Goal: Register for event/course

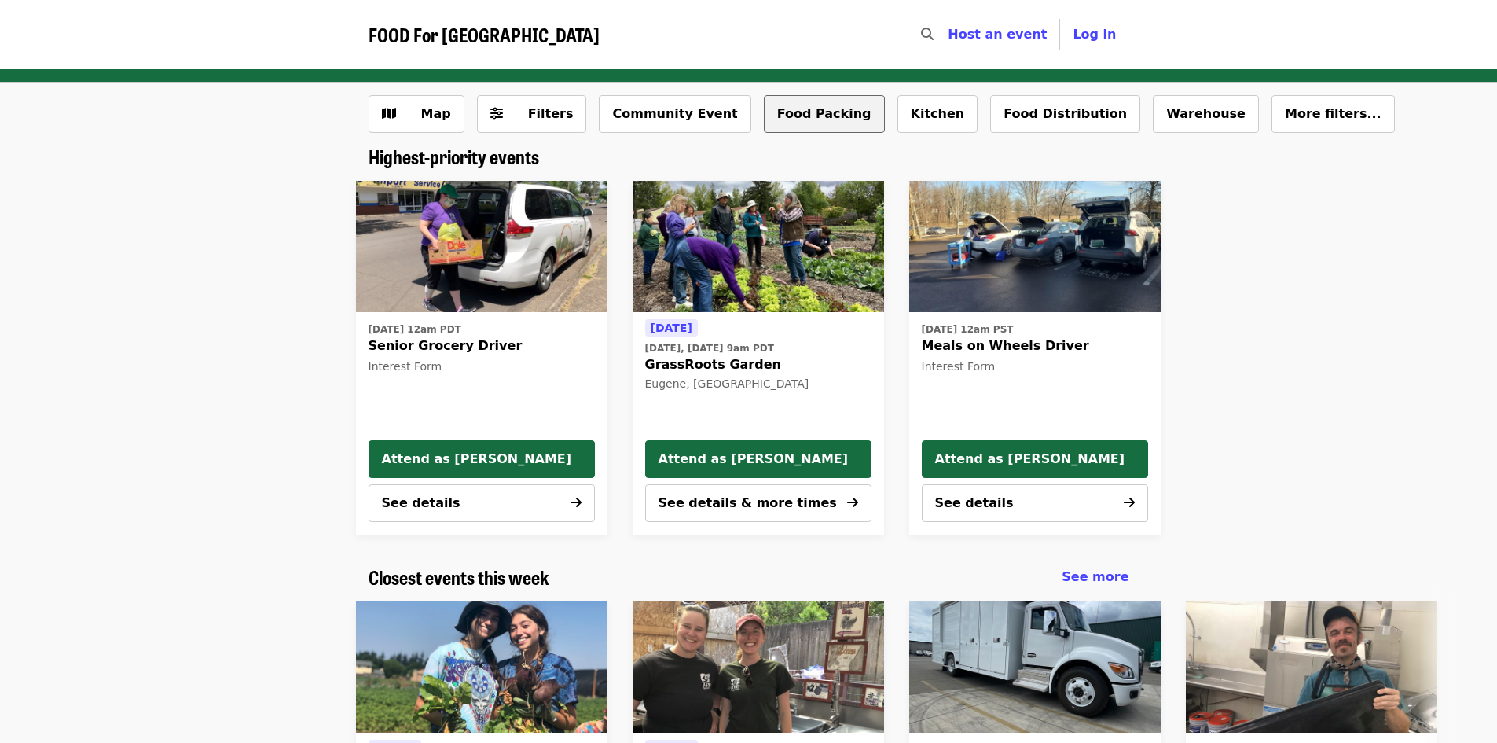
click at [797, 108] on button "Food Packing" at bounding box center [824, 114] width 121 height 38
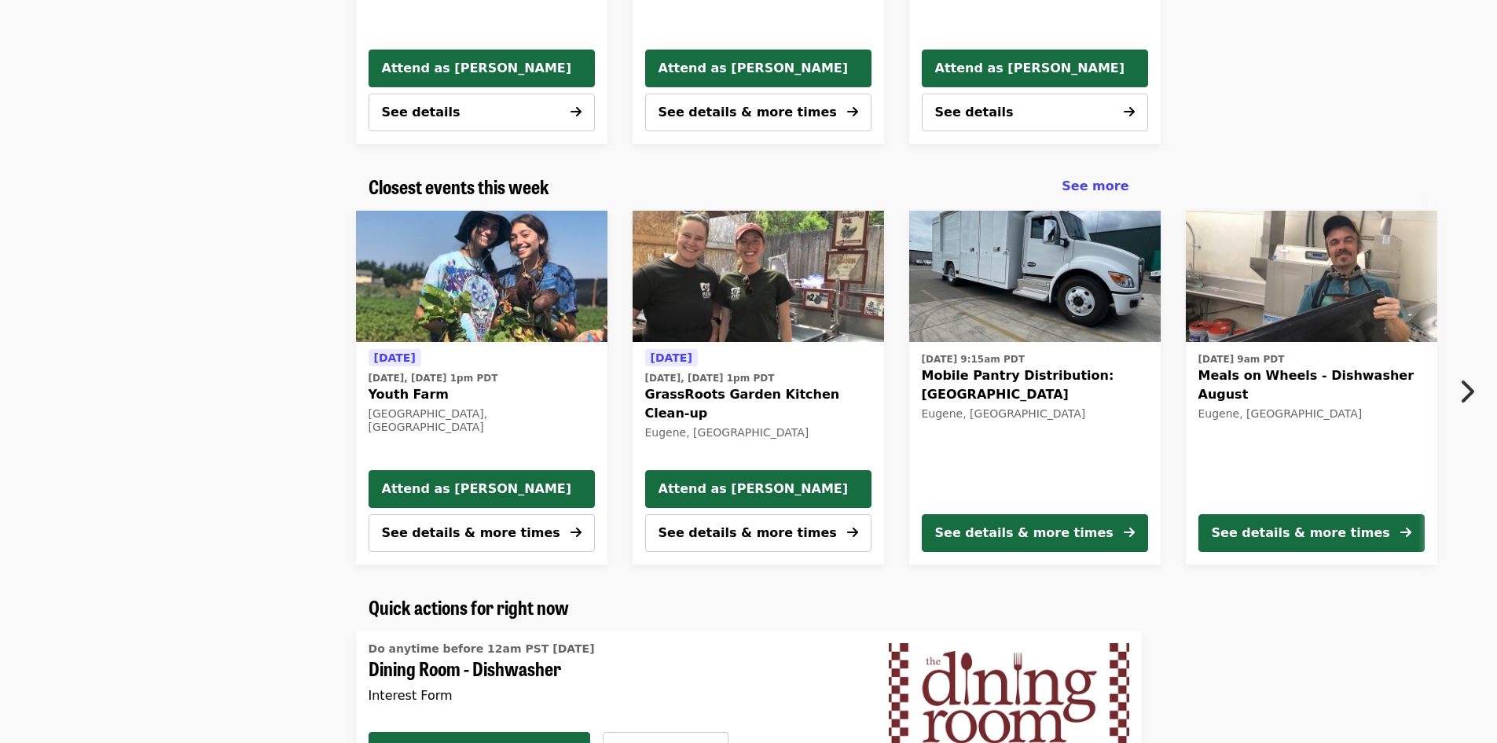
scroll to position [391, 0]
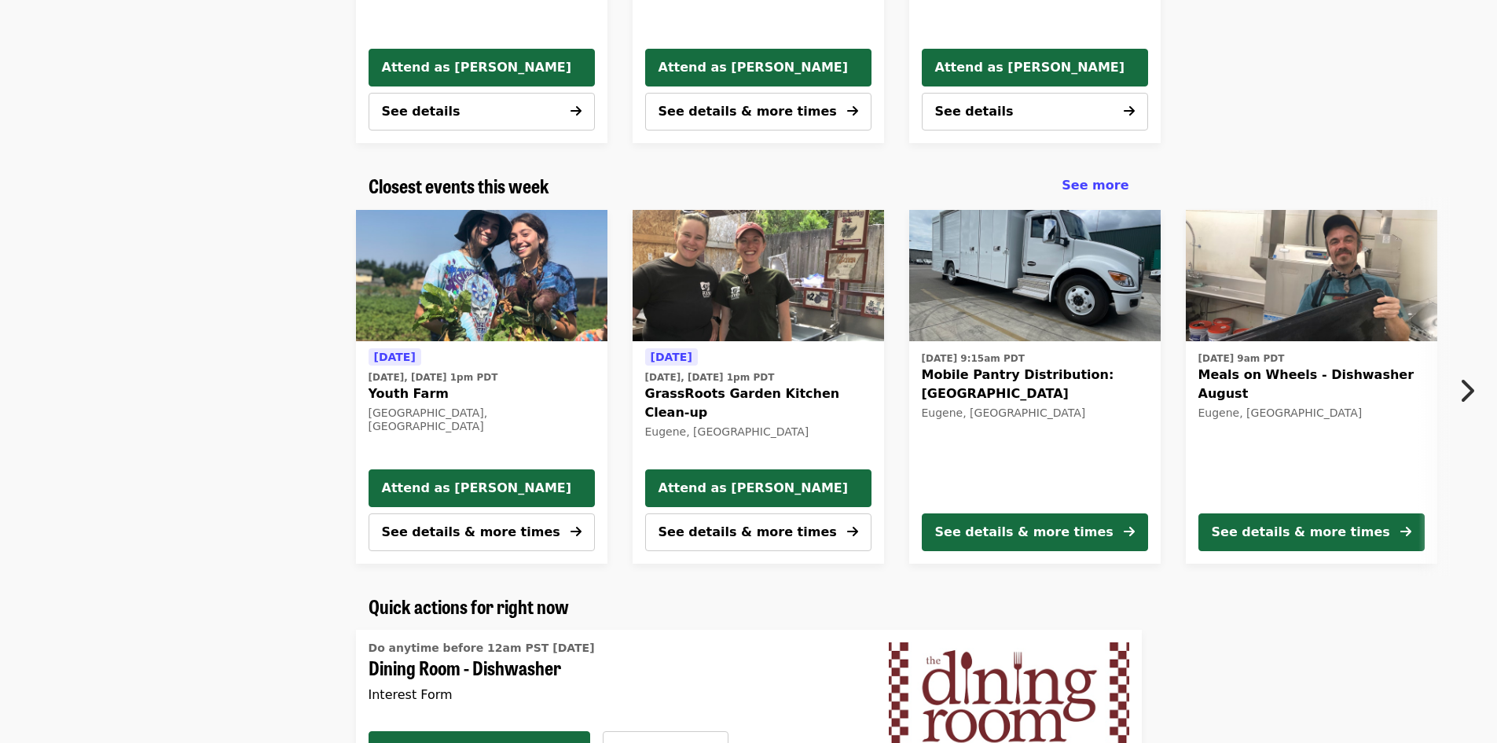
click at [1467, 380] on icon "chevron-right icon" at bounding box center [1466, 391] width 16 height 30
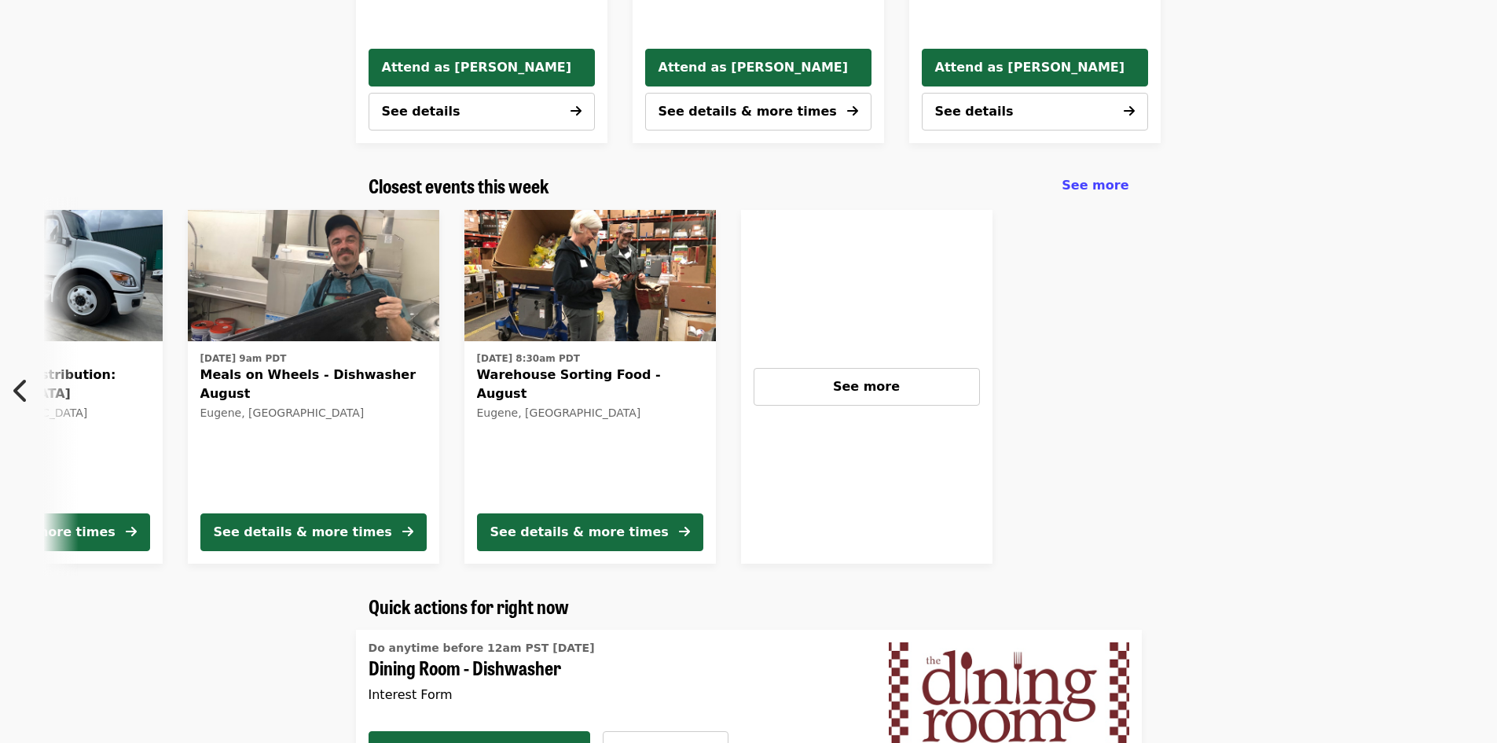
scroll to position [0, 1012]
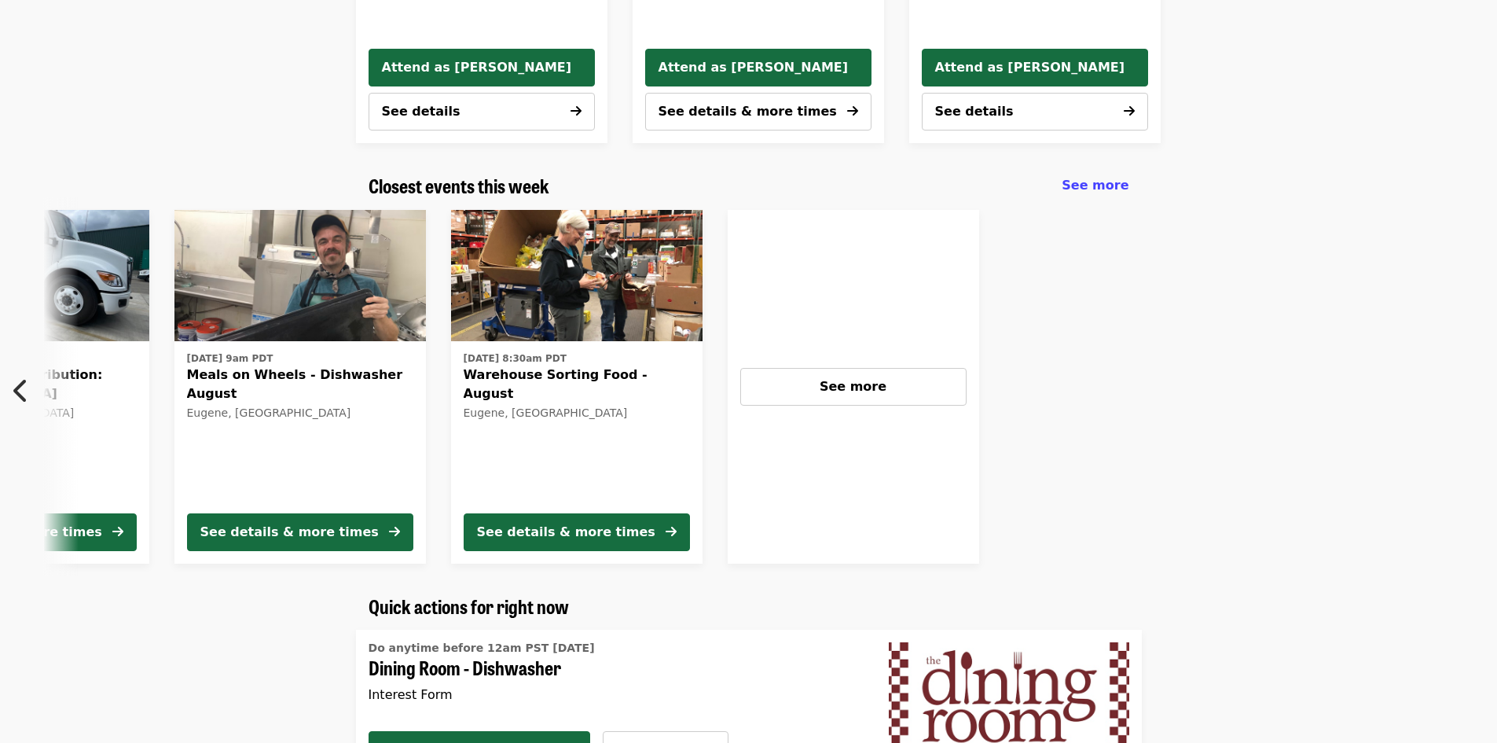
click at [1467, 380] on div "[DATE] [DATE], [DATE] 1pm PDT Youth Farm [GEOGRAPHIC_DATA], [GEOGRAPHIC_DATA] A…" at bounding box center [748, 386] width 1497 height 379
click at [787, 374] on button "See more" at bounding box center [853, 387] width 226 height 38
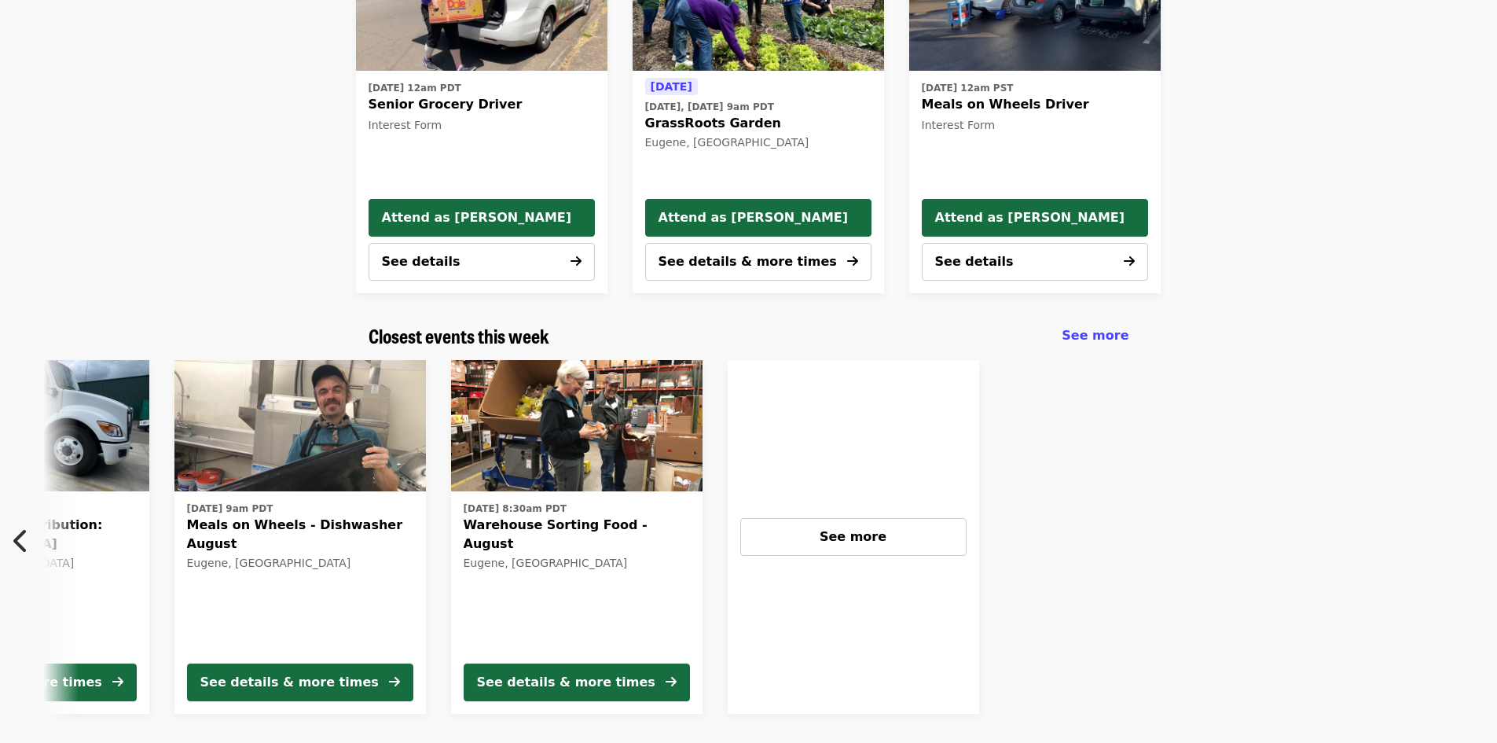
scroll to position [0, 0]
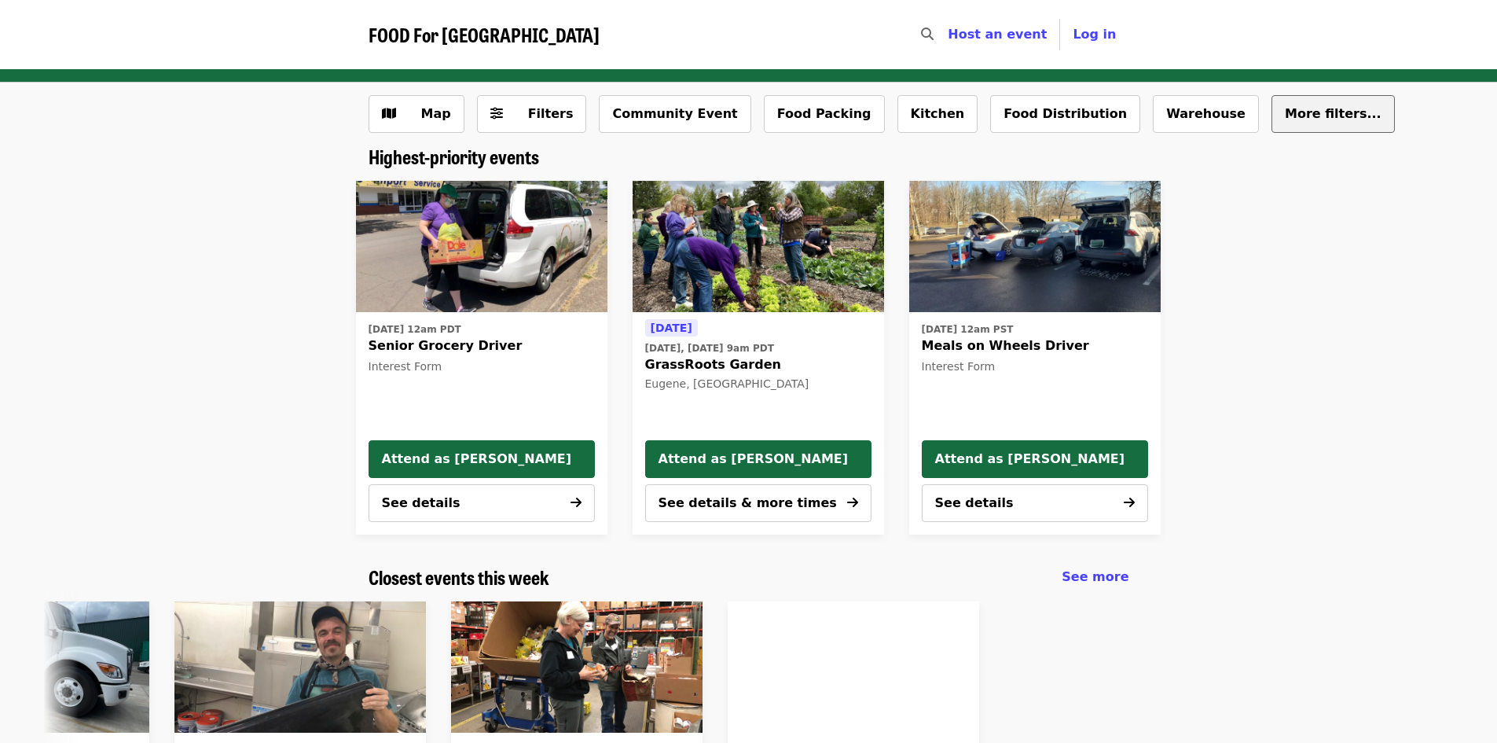
click at [1271, 118] on button "More filters..." at bounding box center [1332, 114] width 123 height 38
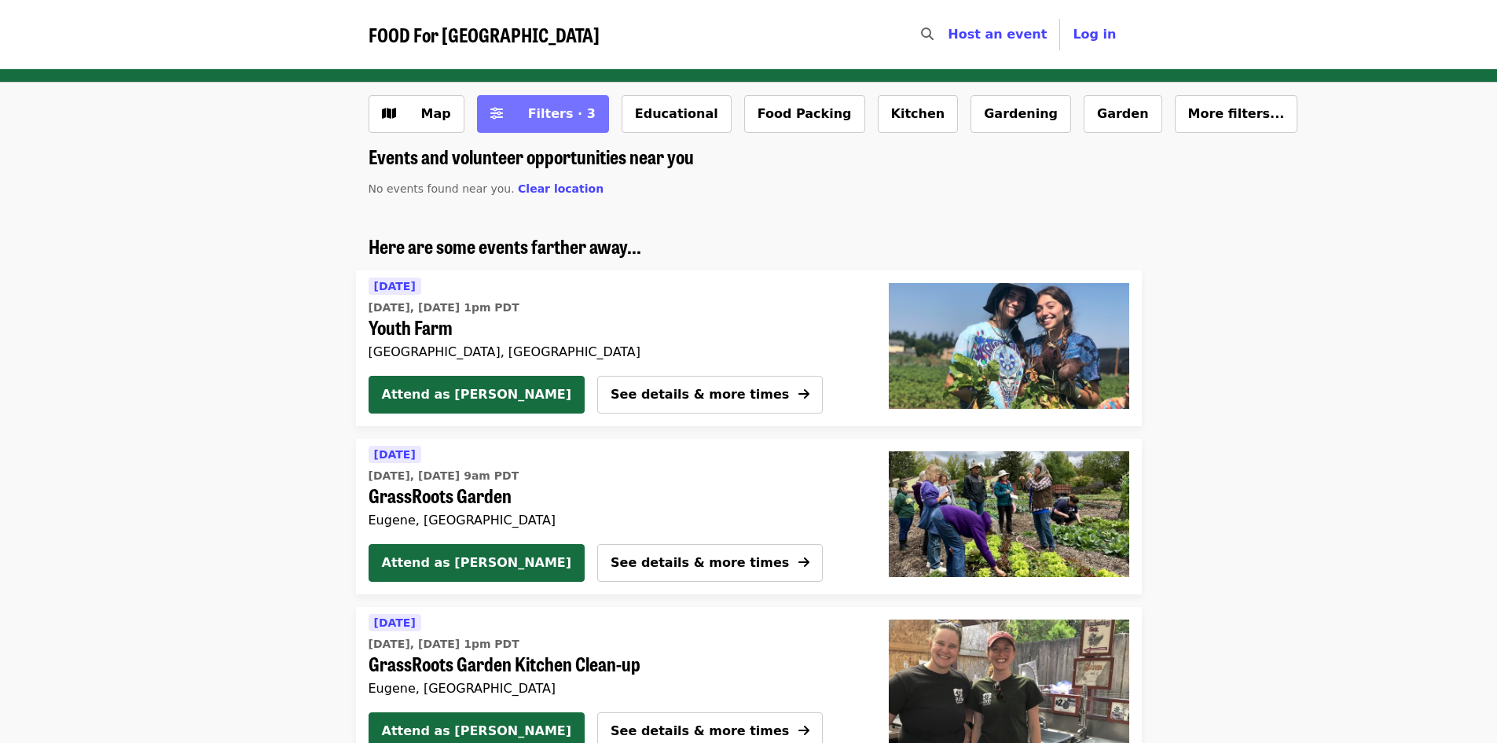
click at [485, 123] on button "Filters · 3" at bounding box center [543, 114] width 132 height 38
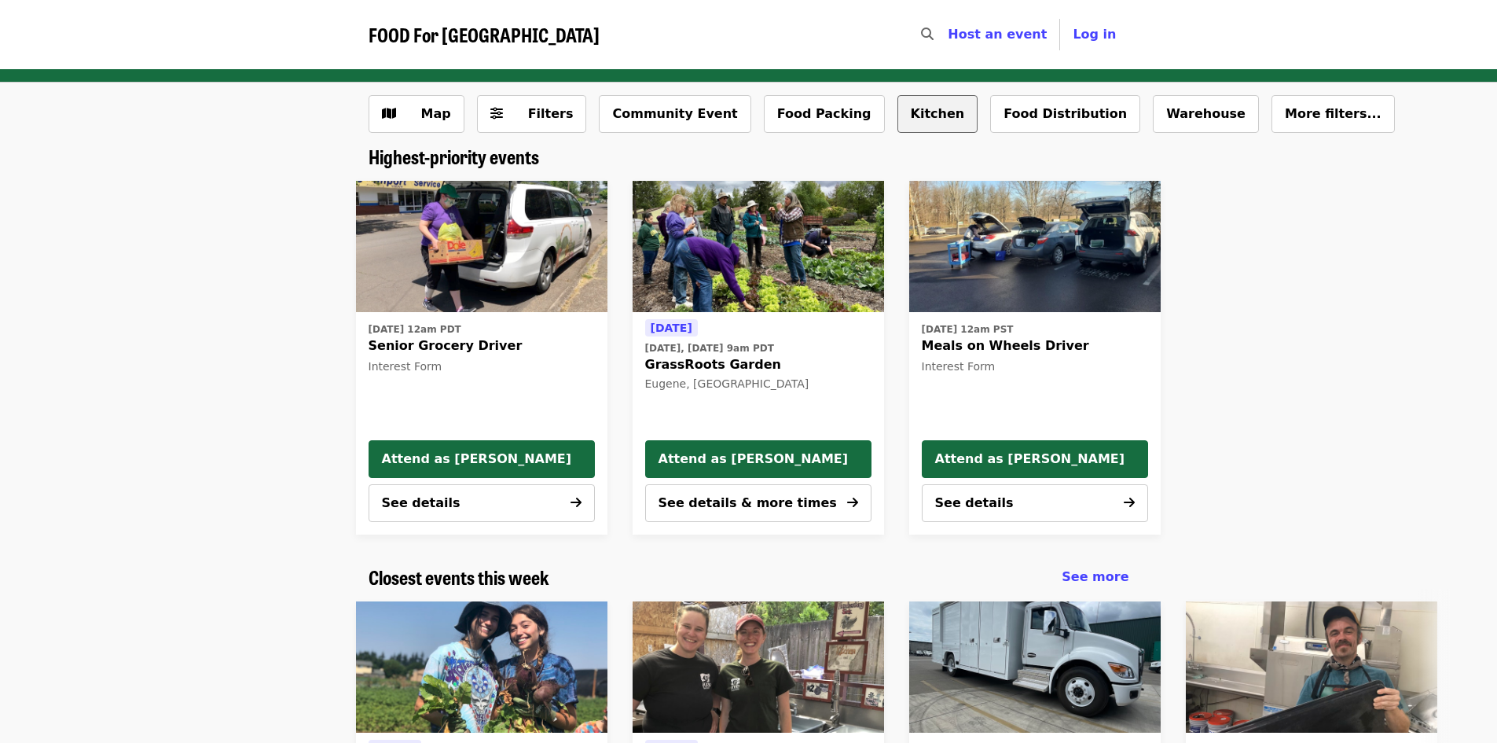
click at [897, 119] on button "Kitchen" at bounding box center [937, 114] width 81 height 38
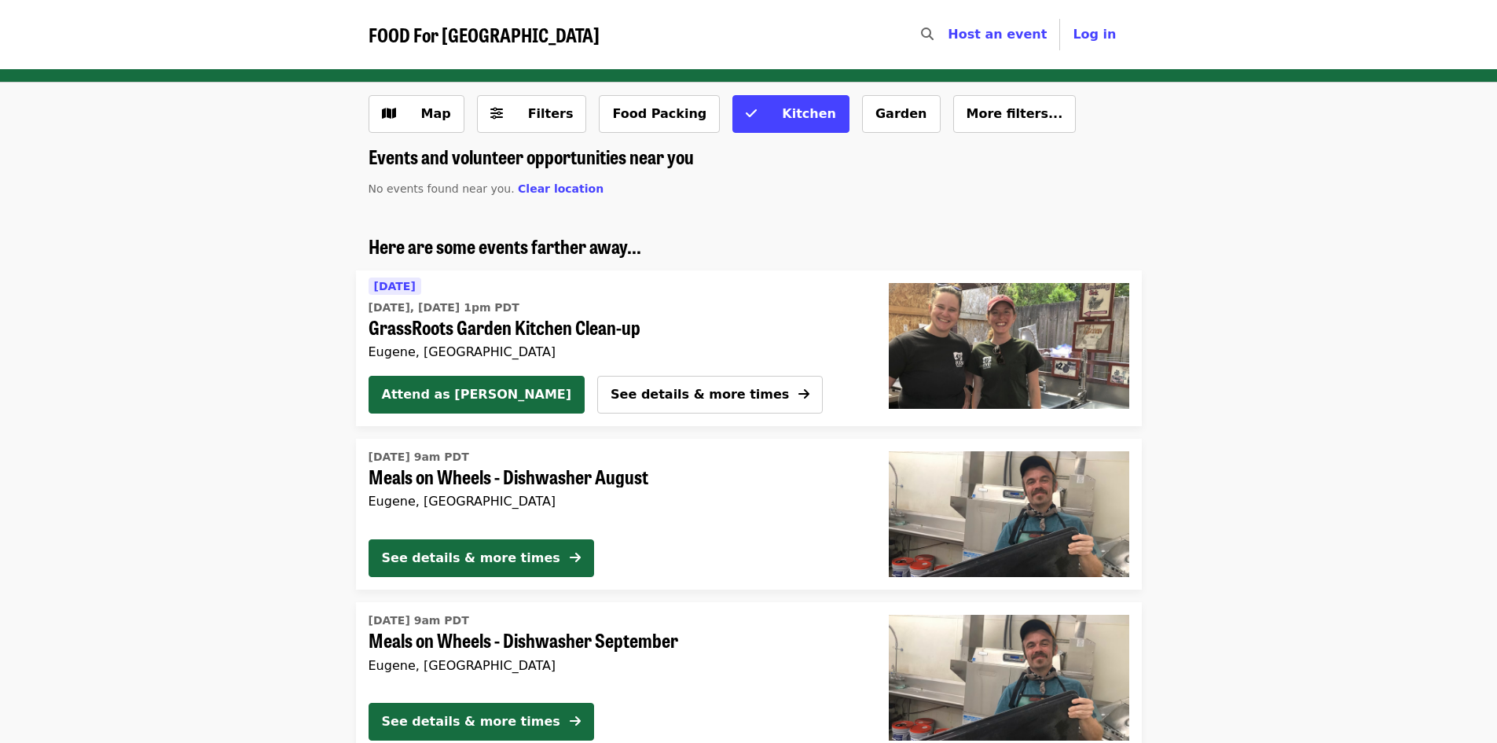
click at [771, 100] on button "Kitchen" at bounding box center [790, 114] width 117 height 38
click at [313, 210] on div "Events and volunteer opportunities near you No events found near you. Clear loc…" at bounding box center [748, 707] width 1497 height 1124
click at [782, 108] on span "Kitchen" at bounding box center [809, 113] width 54 height 15
